Goal: Task Accomplishment & Management: Use online tool/utility

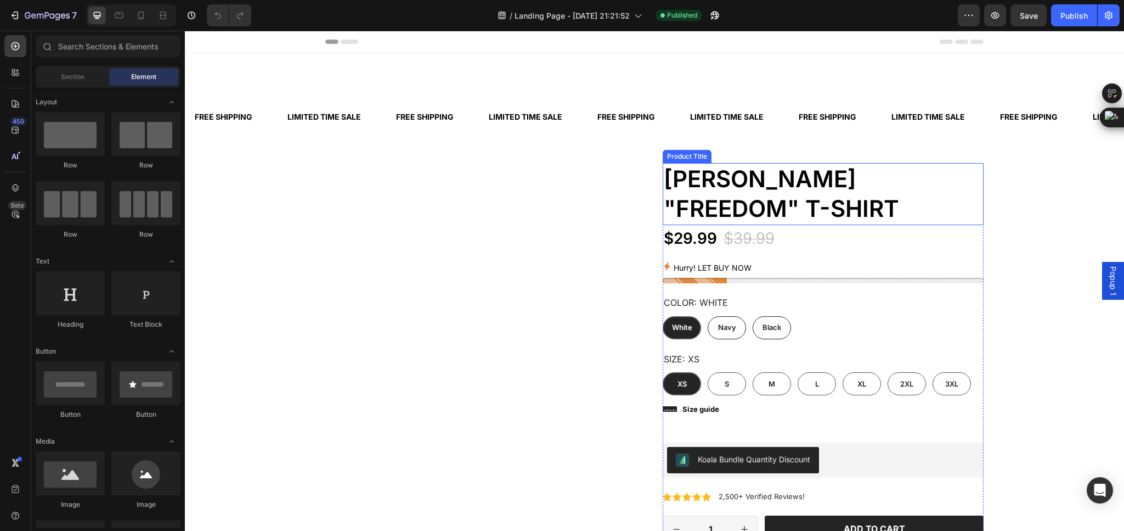
scroll to position [165, 0]
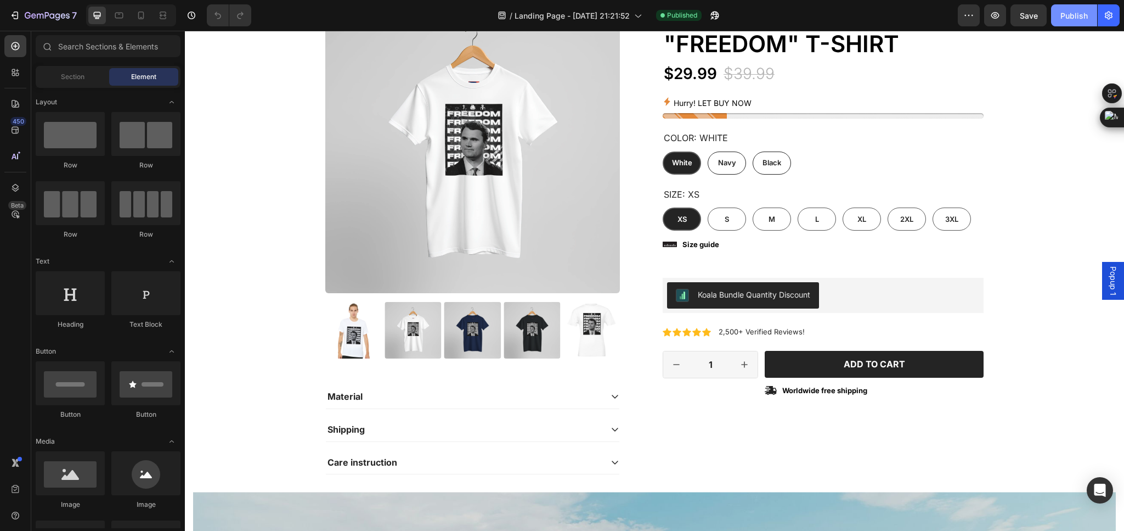
click at [1056, 20] on button "Publish" at bounding box center [1074, 15] width 46 height 22
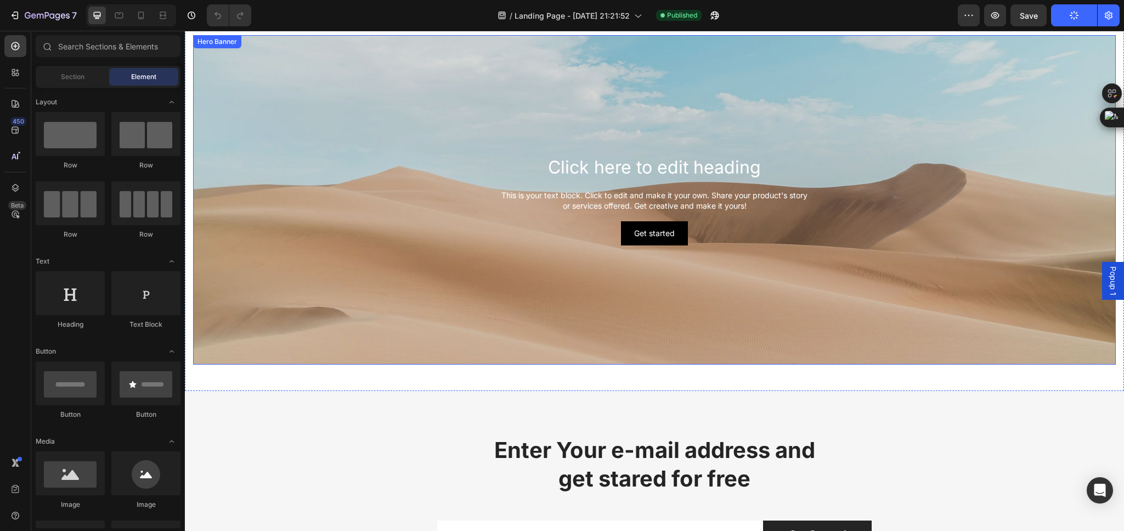
scroll to position [374, 0]
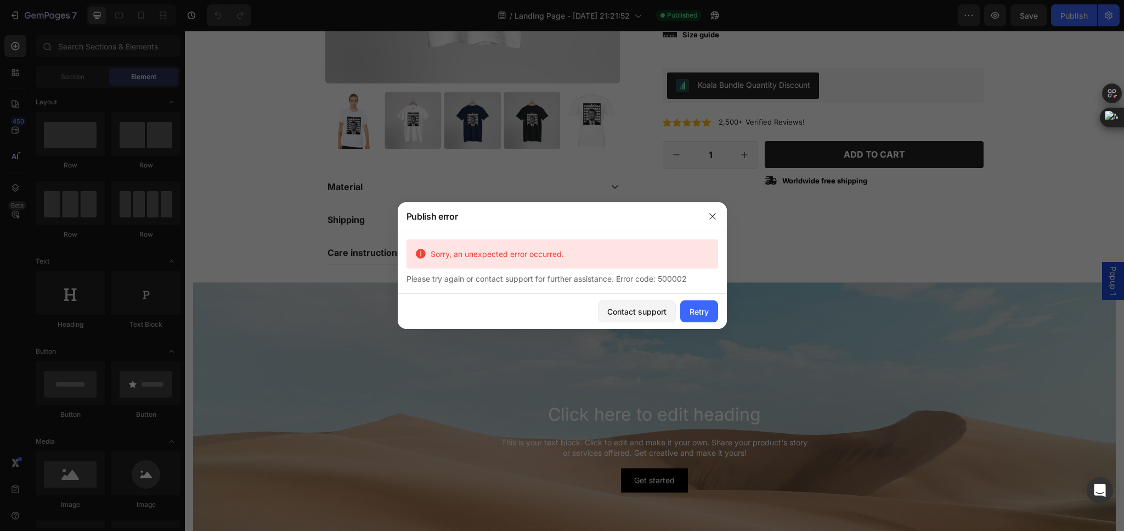
click at [898, 249] on div at bounding box center [562, 265] width 1124 height 531
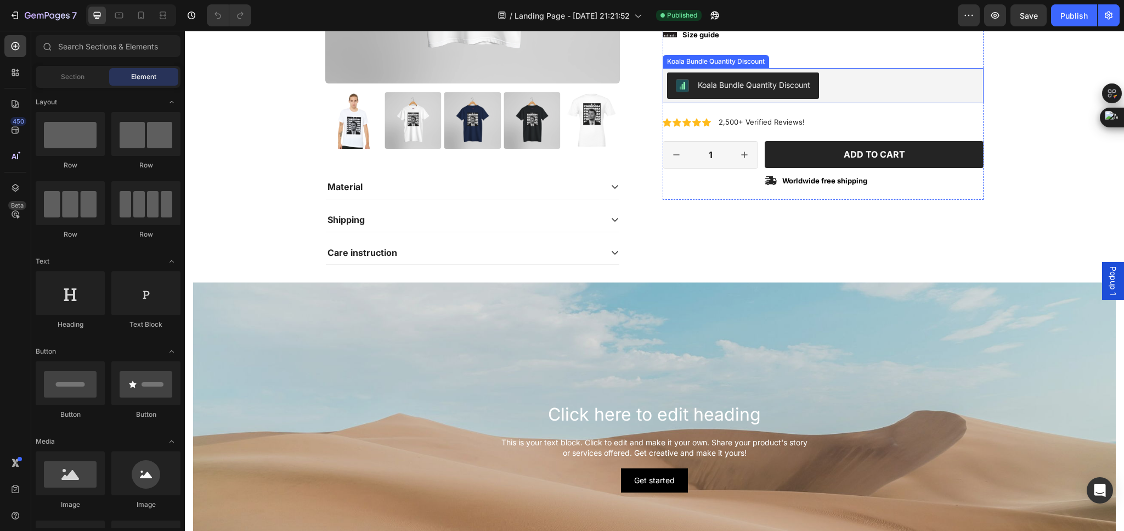
click at [879, 88] on div "Koala Bundle Quantity Discount" at bounding box center [823, 85] width 312 height 26
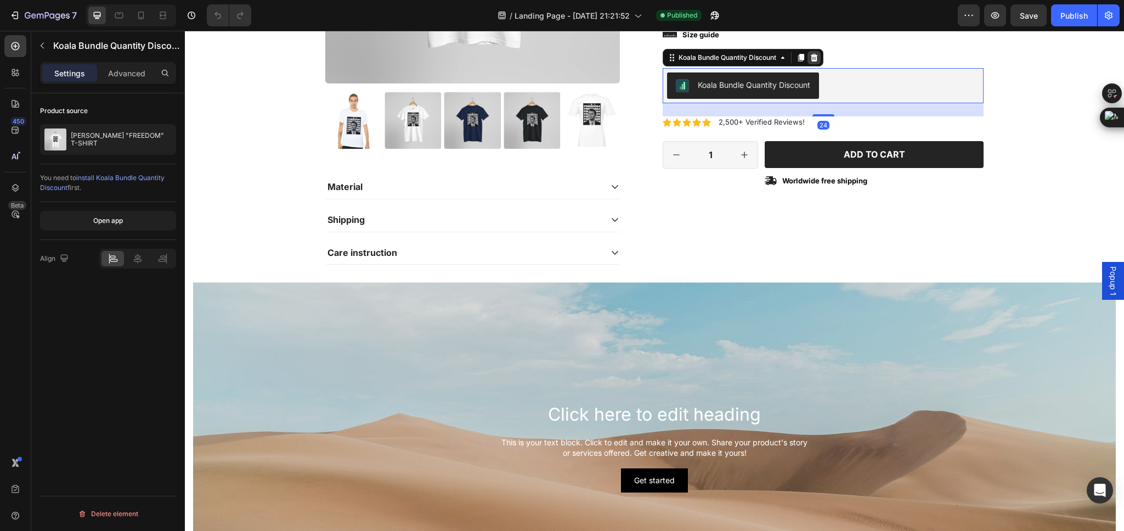
click at [813, 55] on icon at bounding box center [814, 58] width 7 height 8
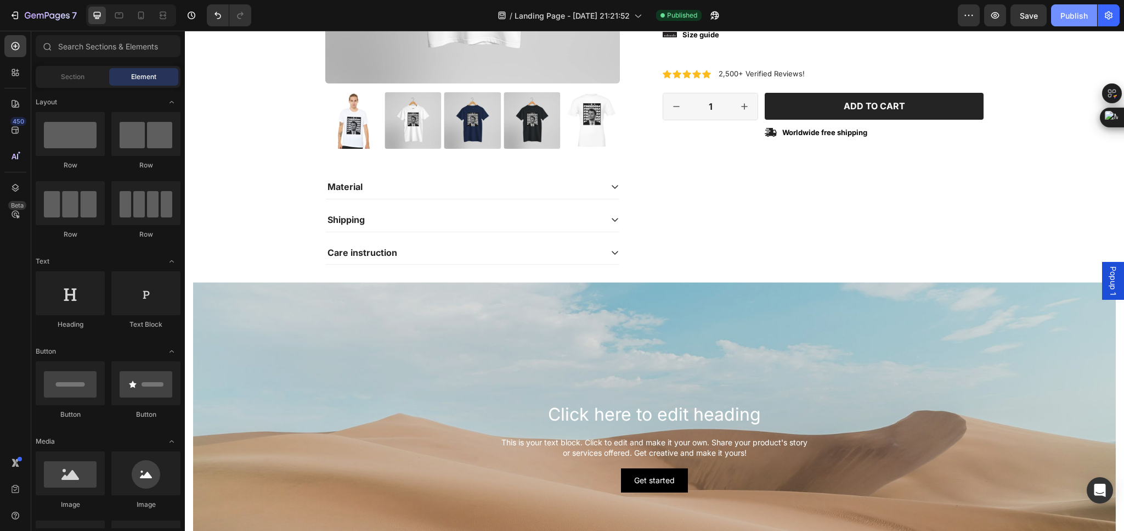
click at [1074, 17] on div "Publish" at bounding box center [1074, 16] width 27 height 12
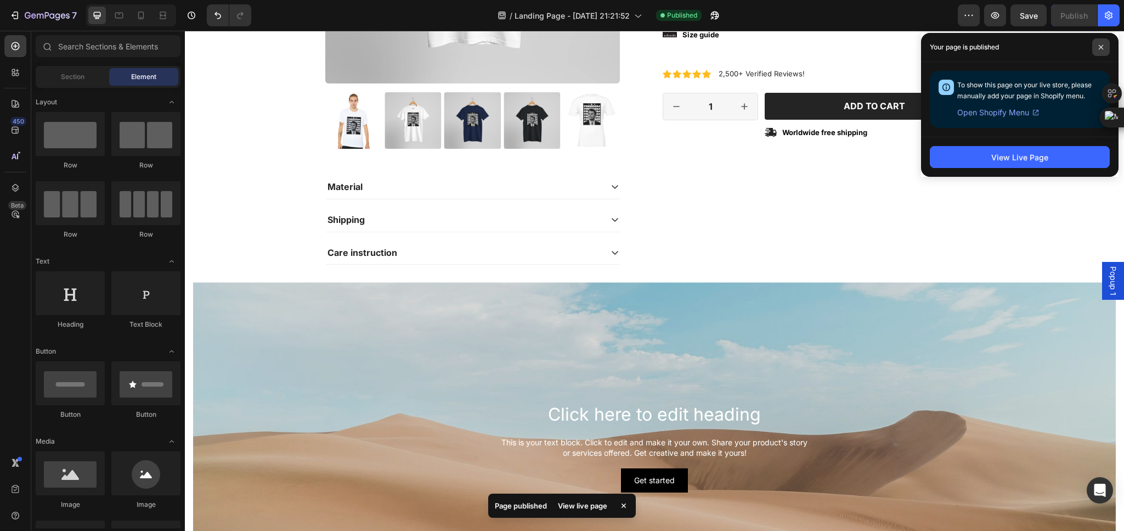
click at [1102, 46] on icon at bounding box center [1101, 47] width 4 height 4
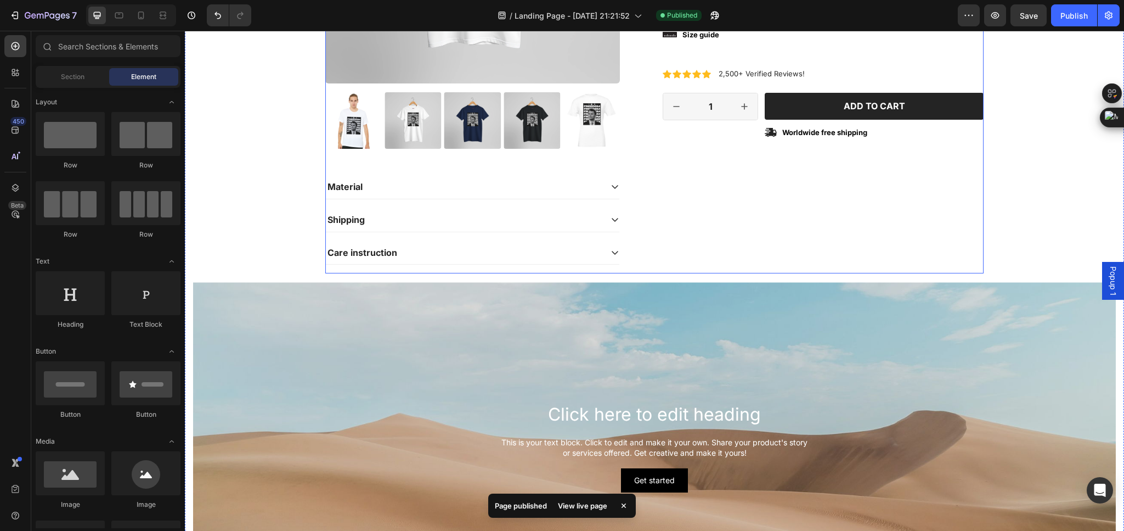
scroll to position [210, 0]
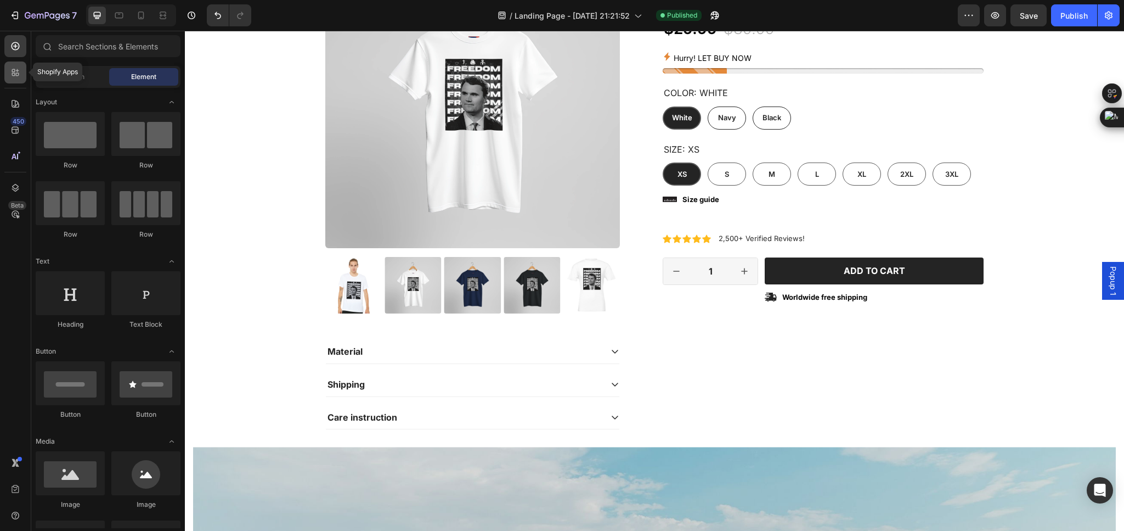
click at [7, 74] on div at bounding box center [15, 72] width 22 height 22
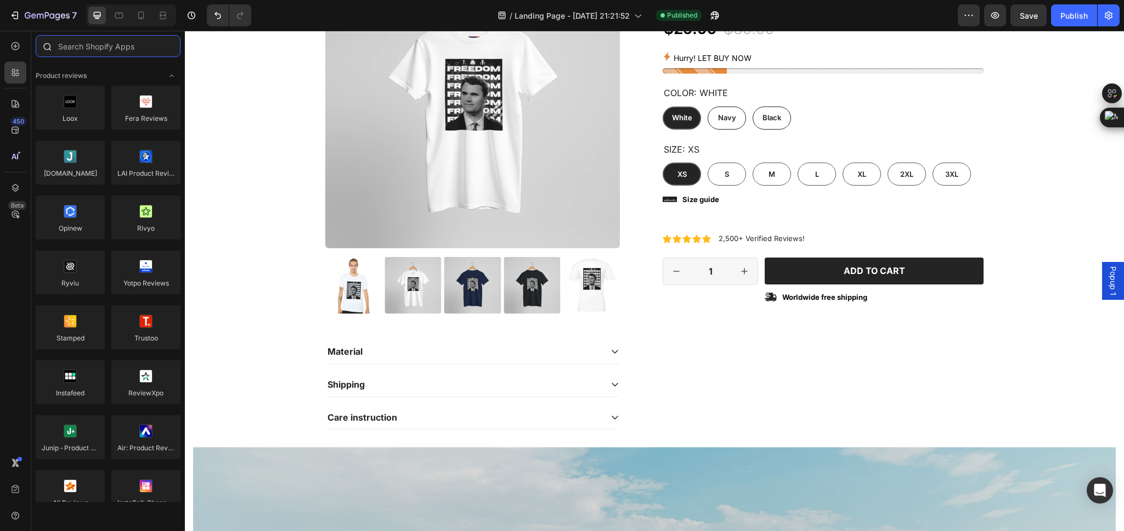
click at [96, 44] on input "text" at bounding box center [108, 46] width 145 height 22
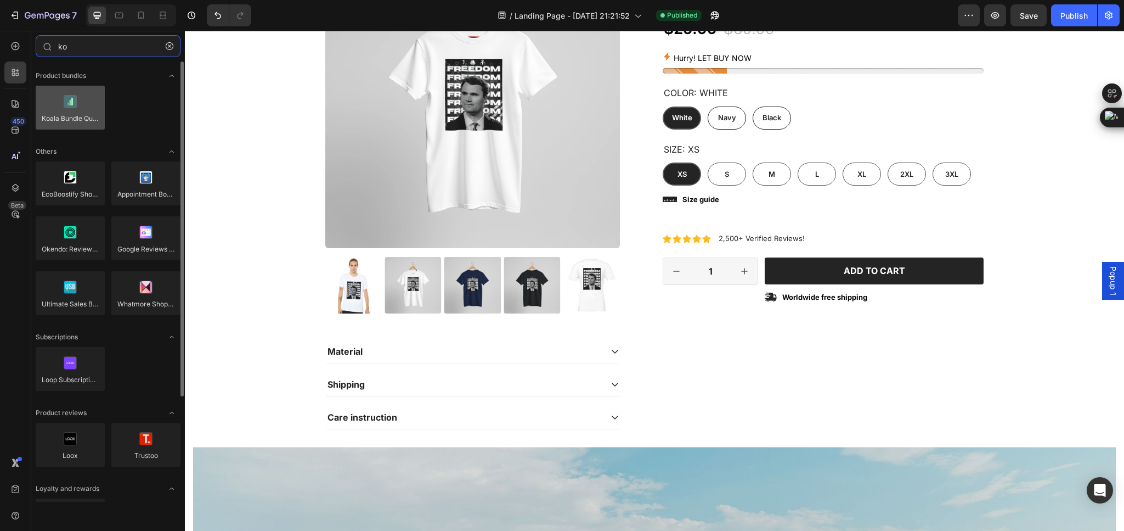
type input "ko"
drag, startPoint x: 562, startPoint y: 155, endPoint x: 151, endPoint y: 66, distance: 420.5
click at [53, 116] on div at bounding box center [70, 108] width 69 height 44
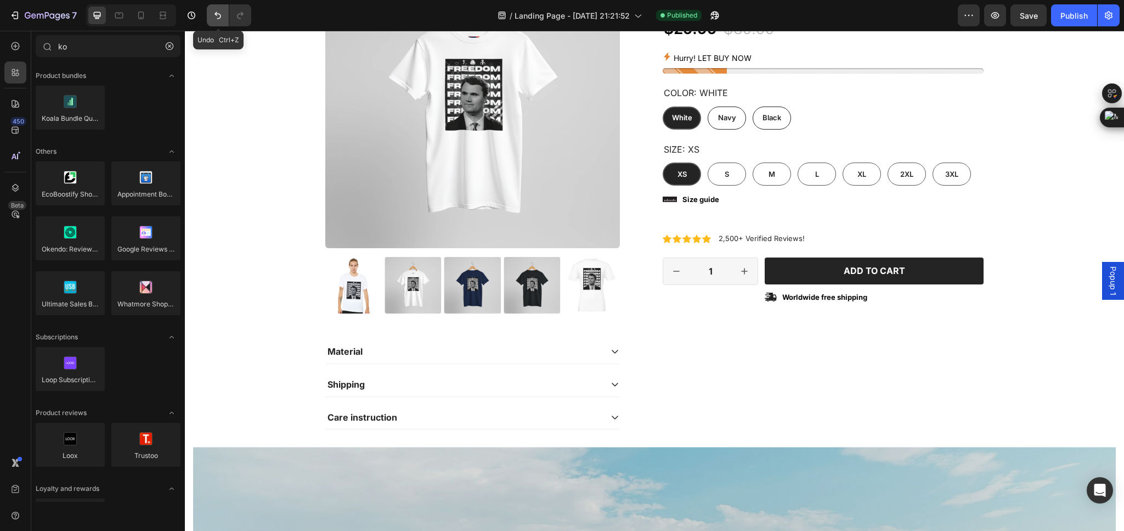
click at [219, 10] on icon "Undo/Redo" at bounding box center [217, 15] width 11 height 11
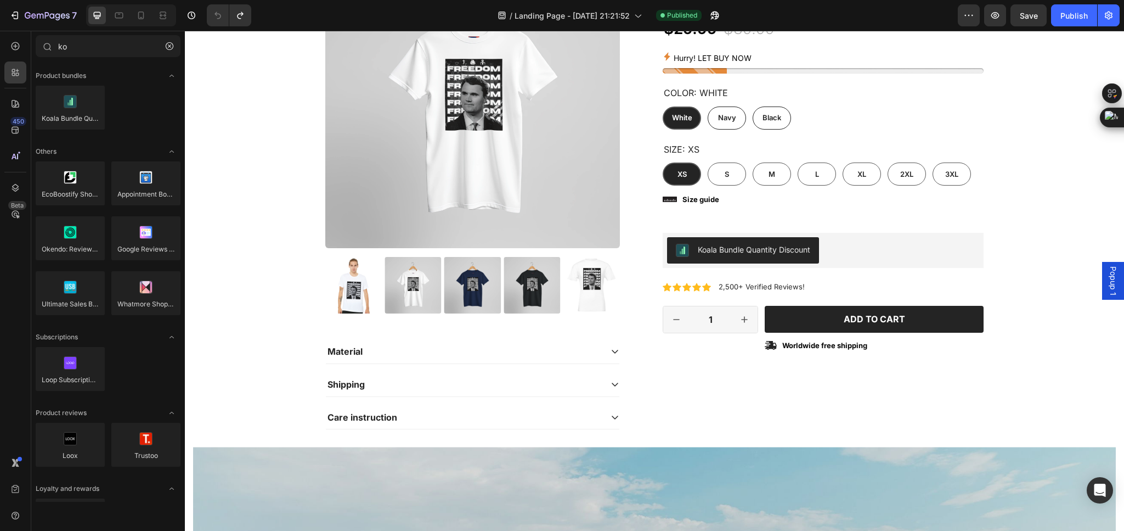
click at [252, 10] on div "7 Version history" at bounding box center [130, 15] width 260 height 22
click at [237, 12] on icon "Undo/Redo" at bounding box center [240, 15] width 11 height 11
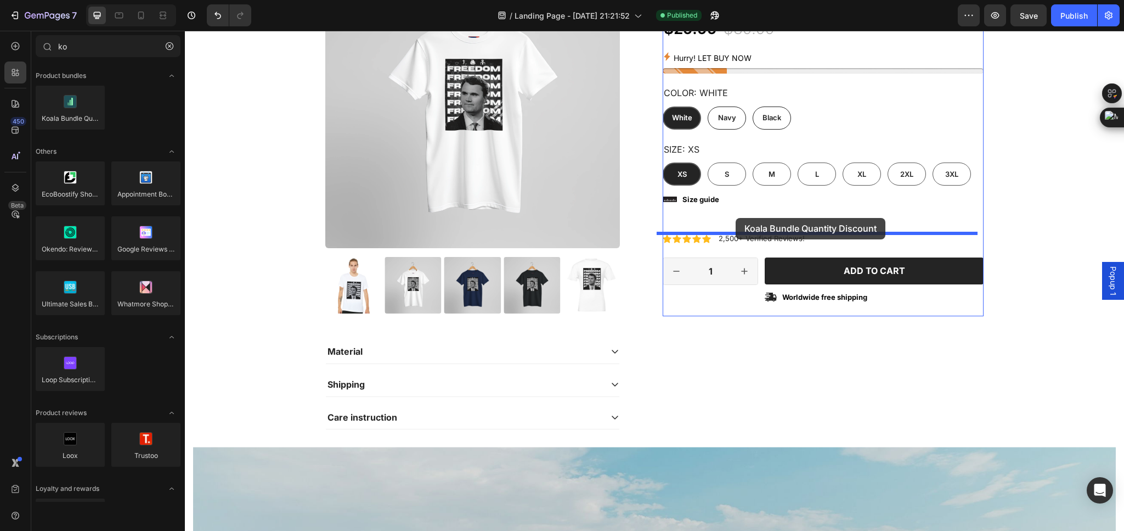
drag, startPoint x: 251, startPoint y: 136, endPoint x: 392, endPoint y: 44, distance: 168.6
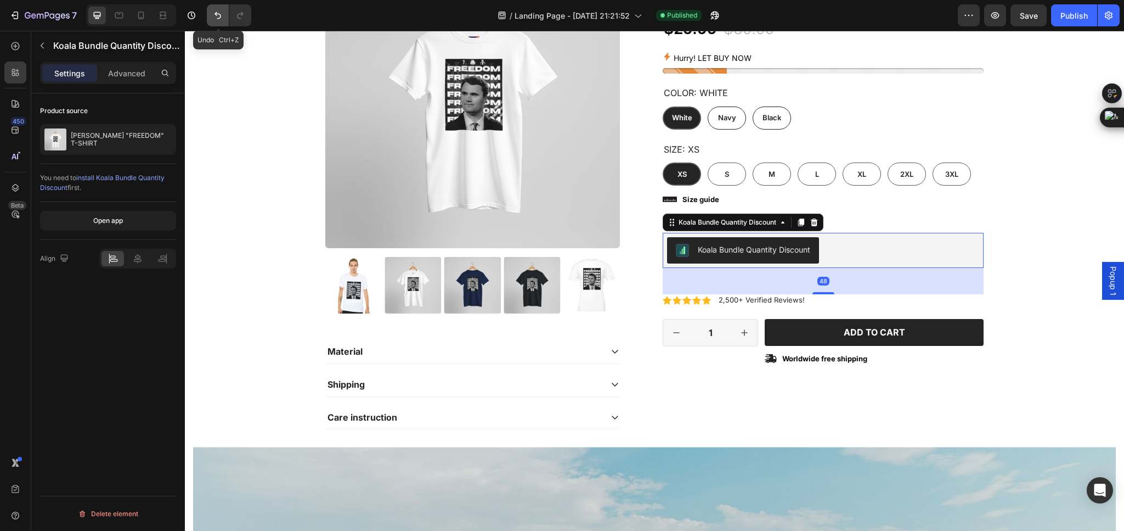
click at [218, 14] on icon "Undo/Redo" at bounding box center [218, 15] width 7 height 7
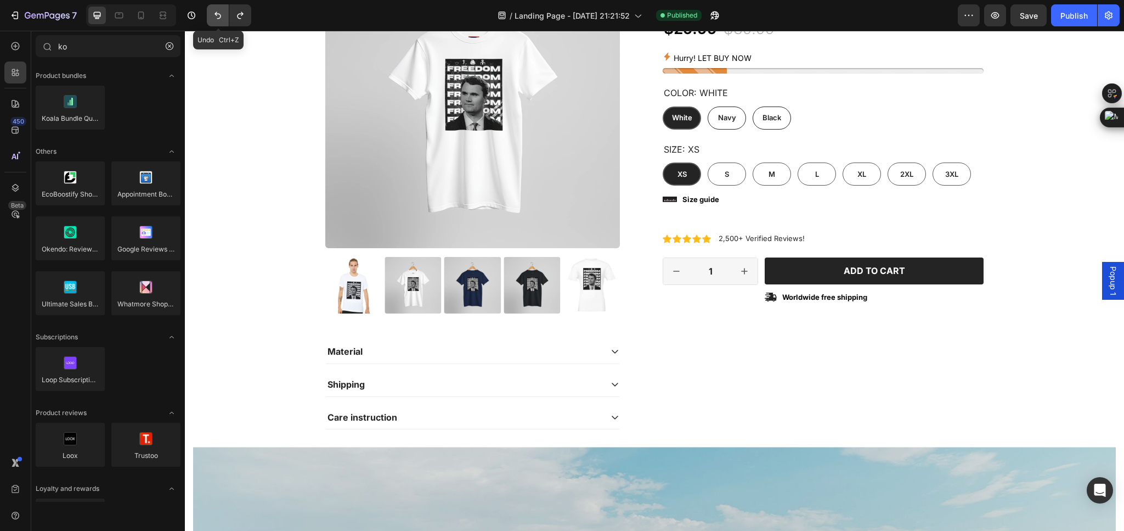
click at [218, 14] on icon "Undo/Redo" at bounding box center [218, 15] width 7 height 7
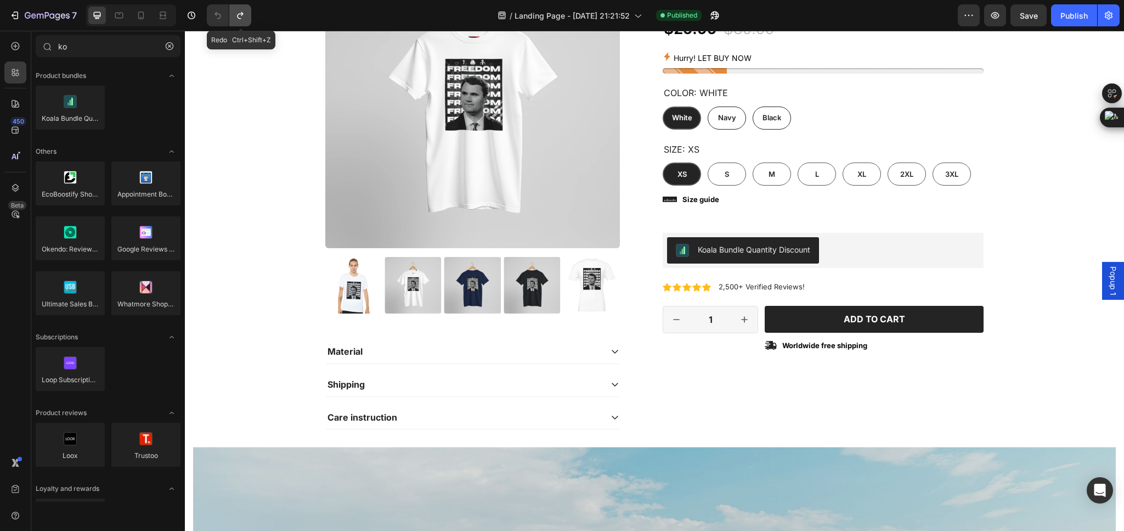
click at [243, 20] on icon "Undo/Redo" at bounding box center [240, 15] width 11 height 11
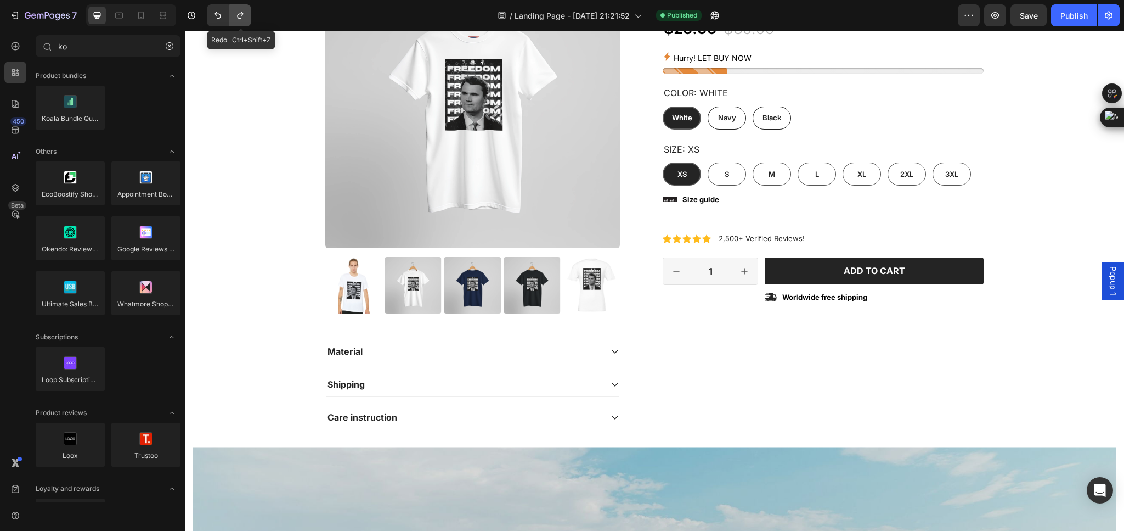
click at [243, 20] on icon "Undo/Redo" at bounding box center [240, 15] width 11 height 11
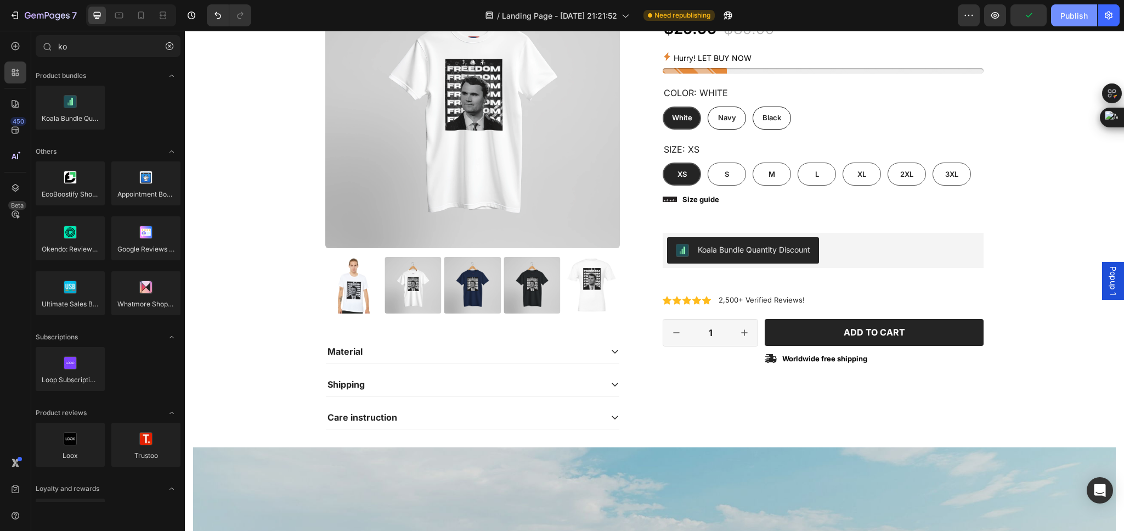
click at [1062, 20] on div "Publish" at bounding box center [1074, 16] width 27 height 12
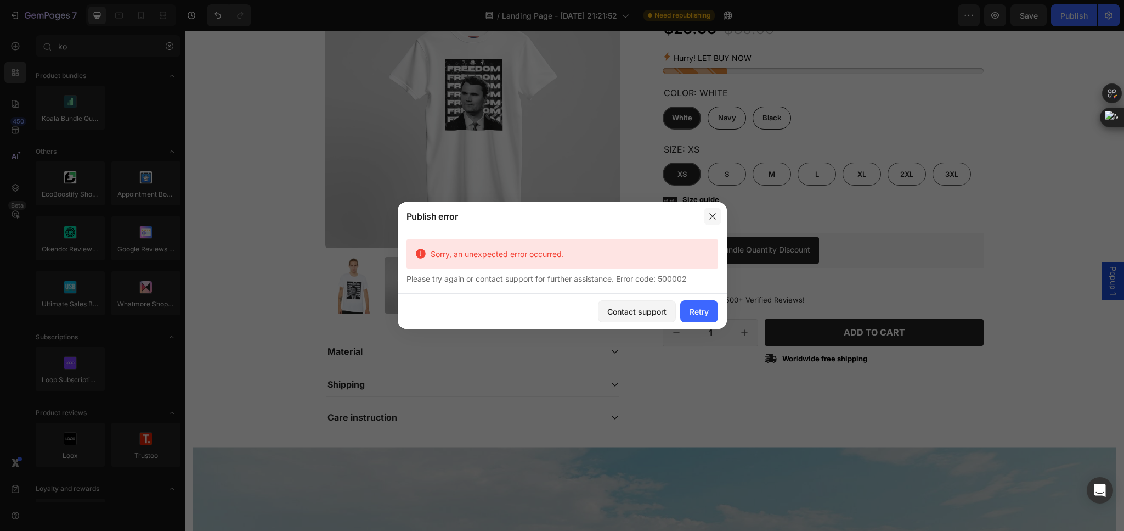
click at [715, 214] on icon "button" at bounding box center [712, 216] width 9 height 9
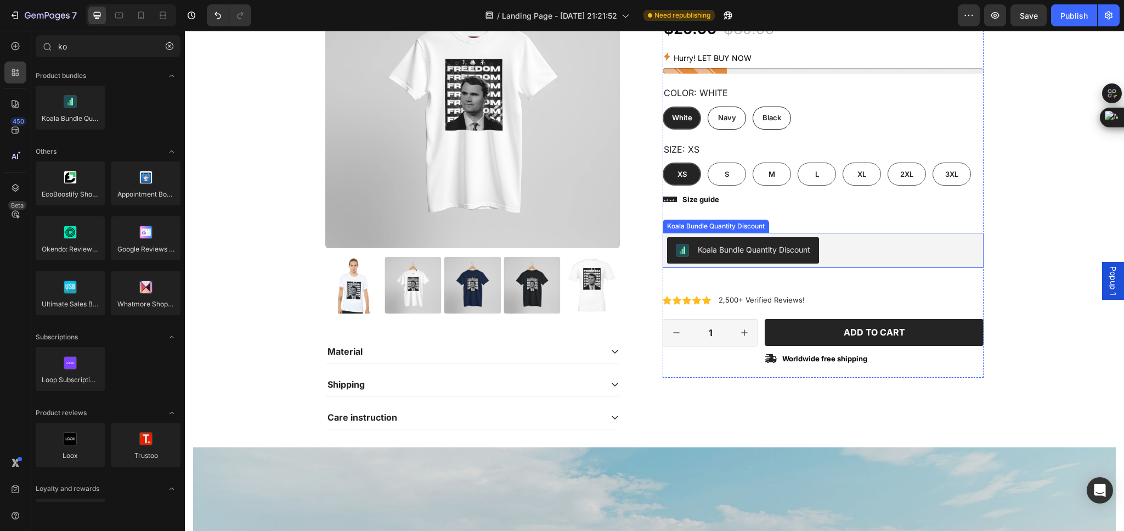
click at [830, 250] on div "Koala Bundle Quantity Discount" at bounding box center [823, 250] width 312 height 26
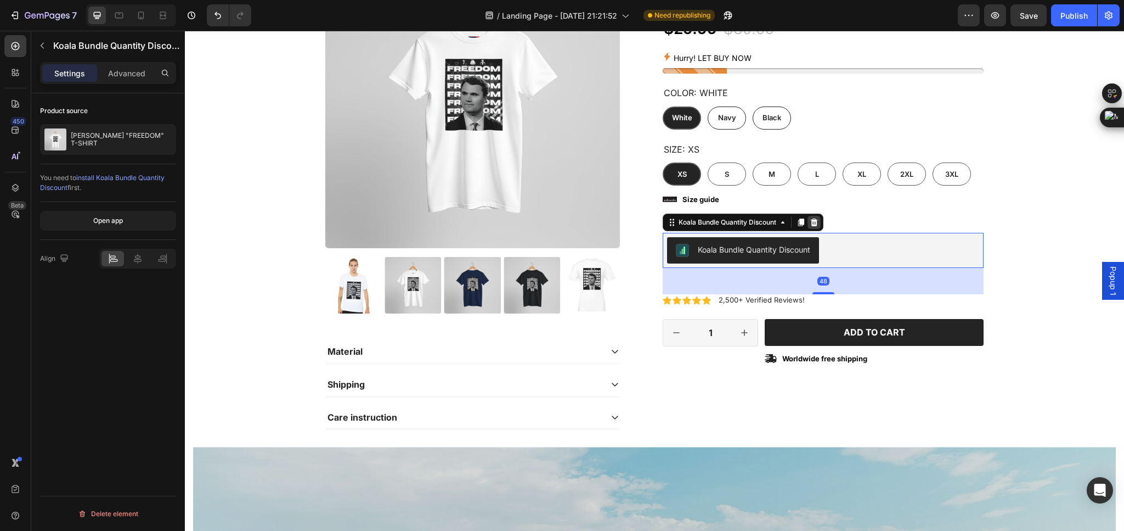
click at [811, 221] on icon at bounding box center [814, 222] width 7 height 8
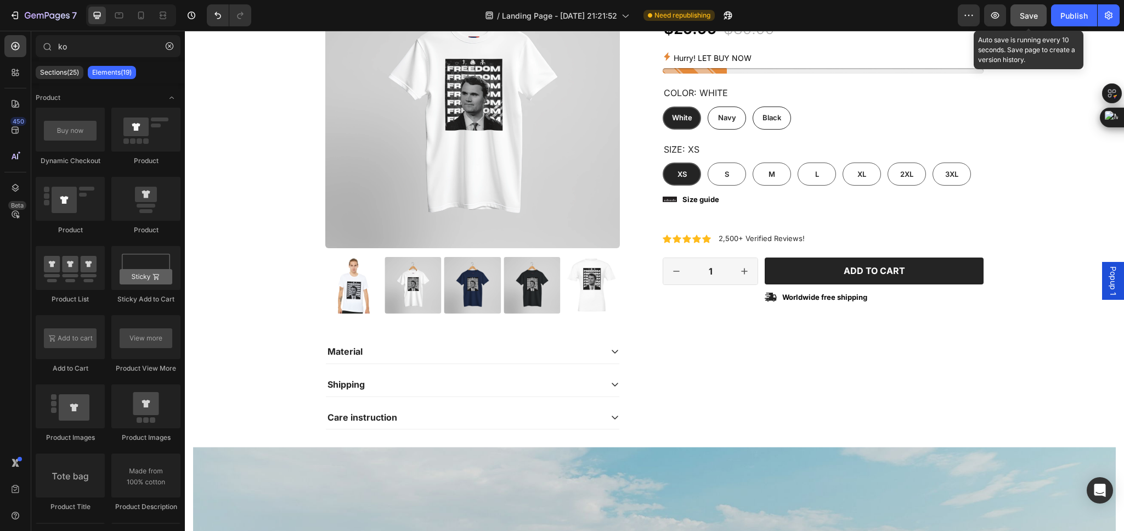
click at [1035, 25] on button "Save" at bounding box center [1029, 15] width 36 height 22
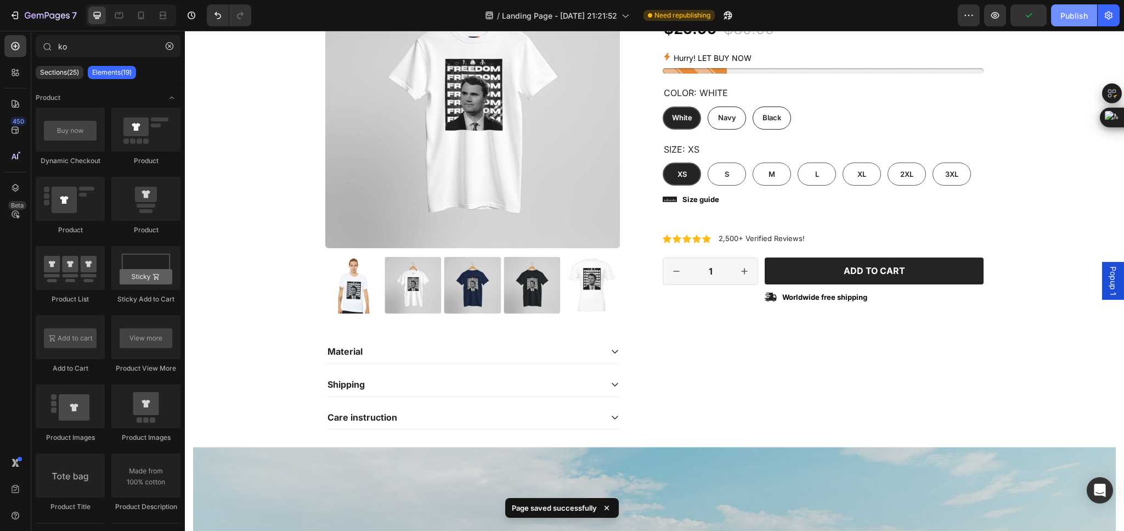
click at [1067, 16] on div "Publish" at bounding box center [1074, 16] width 27 height 12
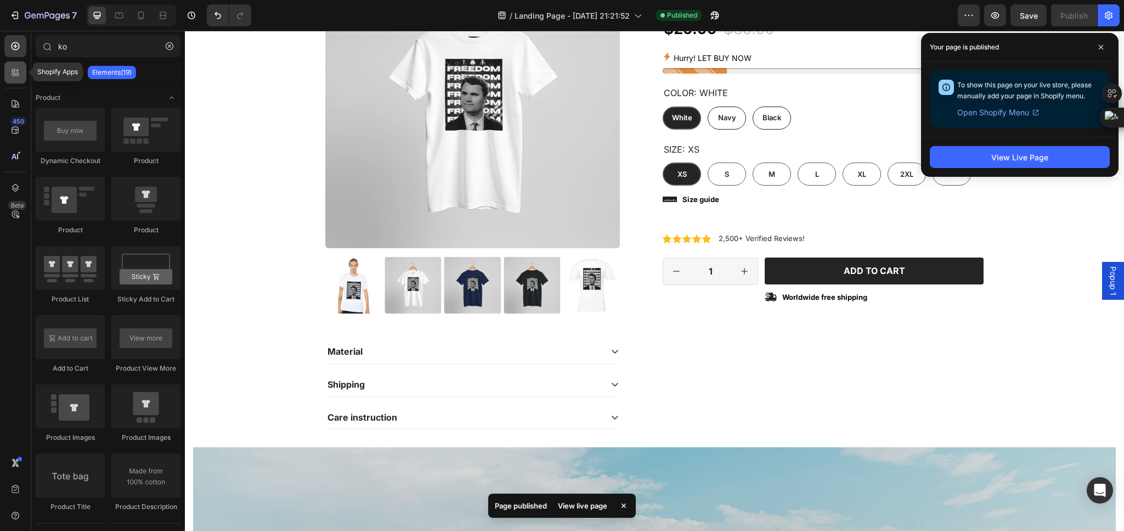
click at [24, 73] on div at bounding box center [15, 72] width 22 height 22
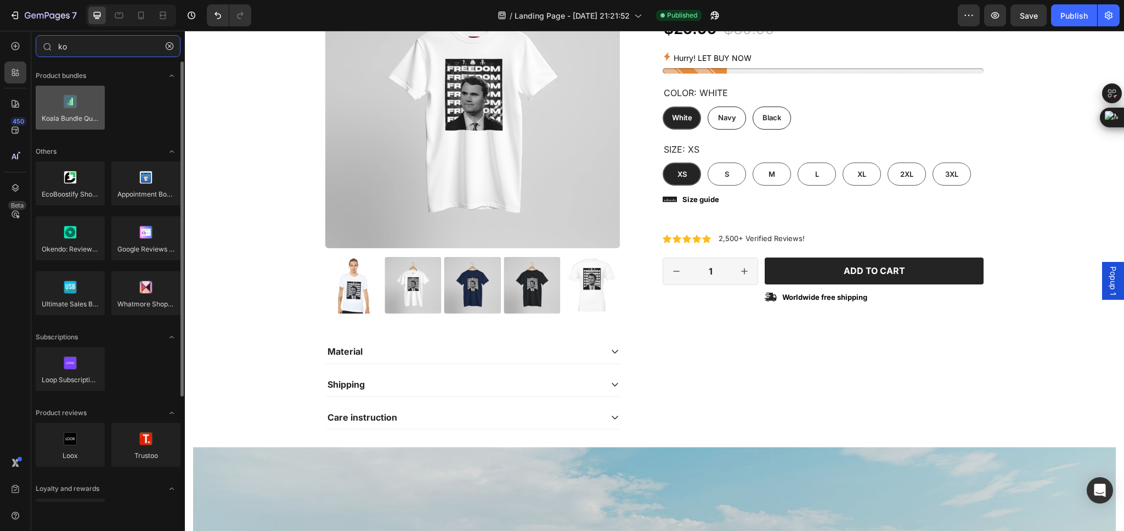
type input "ko"
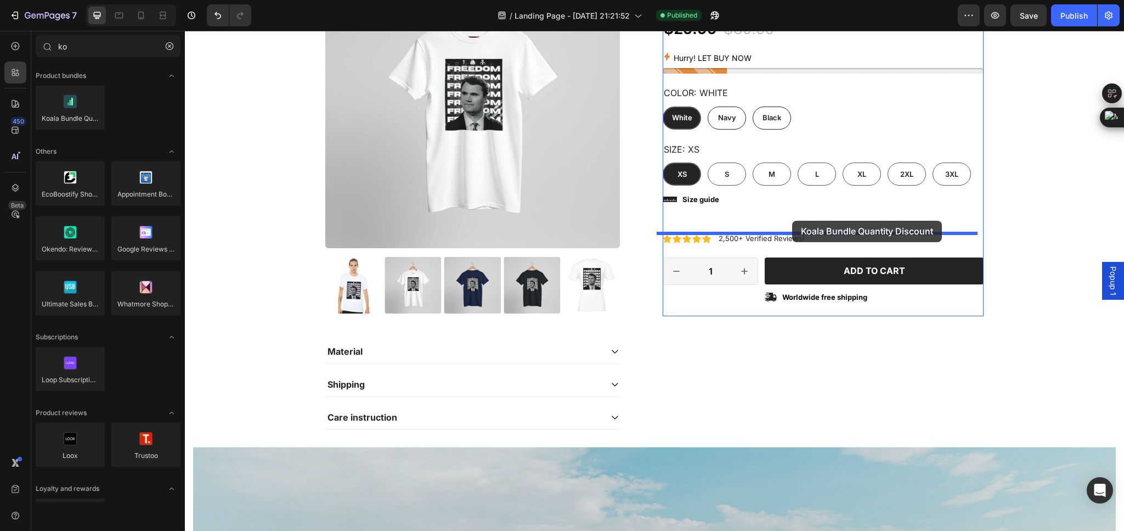
drag, startPoint x: 241, startPoint y: 151, endPoint x: 792, endPoint y: 221, distance: 555.2
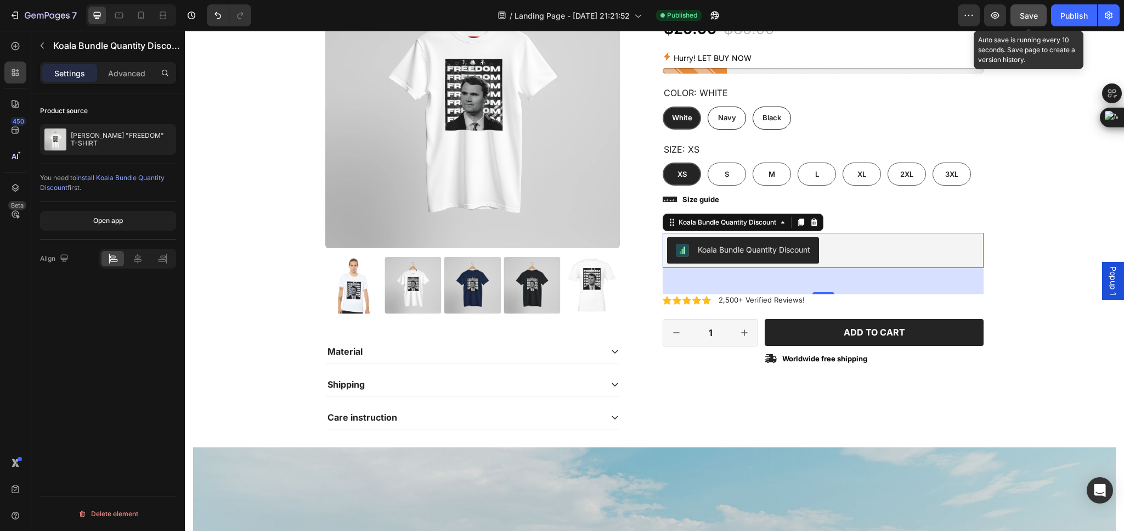
click at [1034, 18] on span "Save" at bounding box center [1029, 15] width 18 height 9
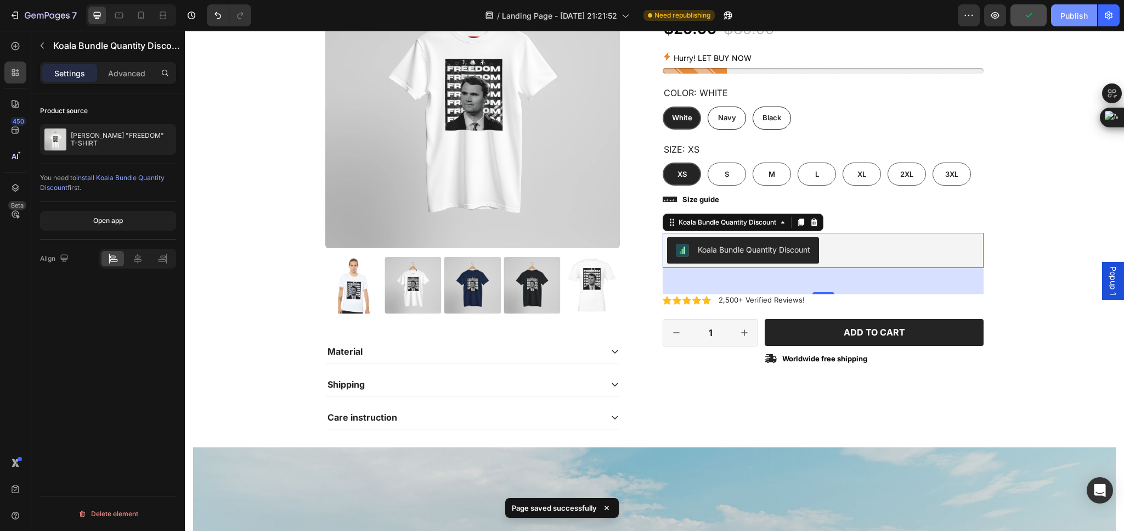
click at [1062, 22] on button "Publish" at bounding box center [1074, 15] width 46 height 22
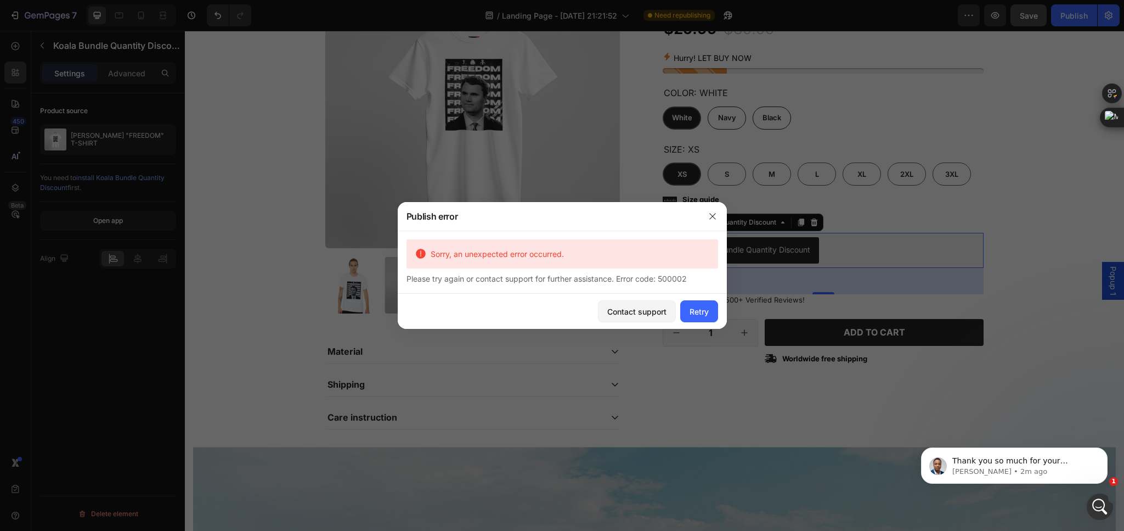
scroll to position [0, 0]
